Goal: Find specific page/section: Find specific page/section

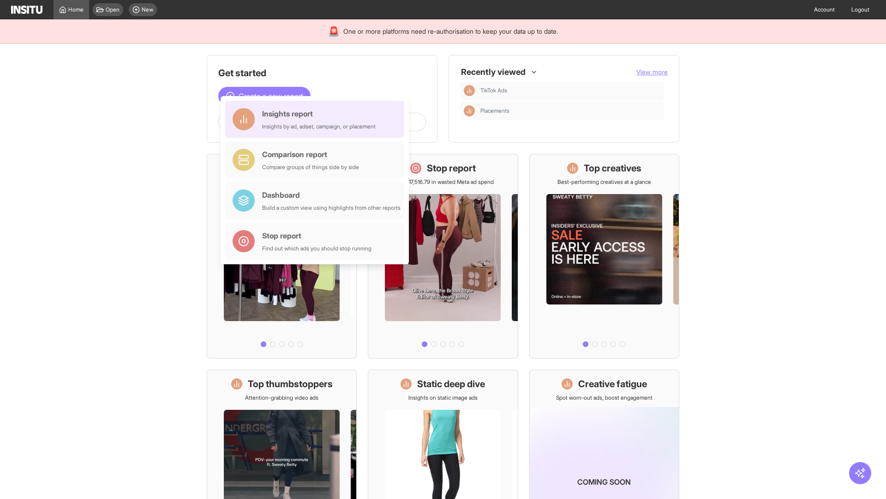
click at [317, 119] on div "Insights report Insights by ad, adset, campaign, or placement" at bounding box center [319, 119] width 114 height 22
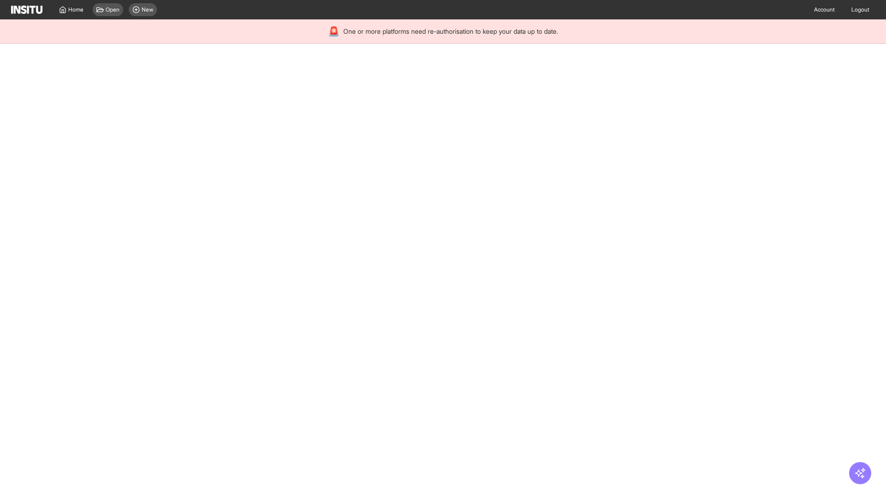
select select "**"
